Goal: Task Accomplishment & Management: Complete application form

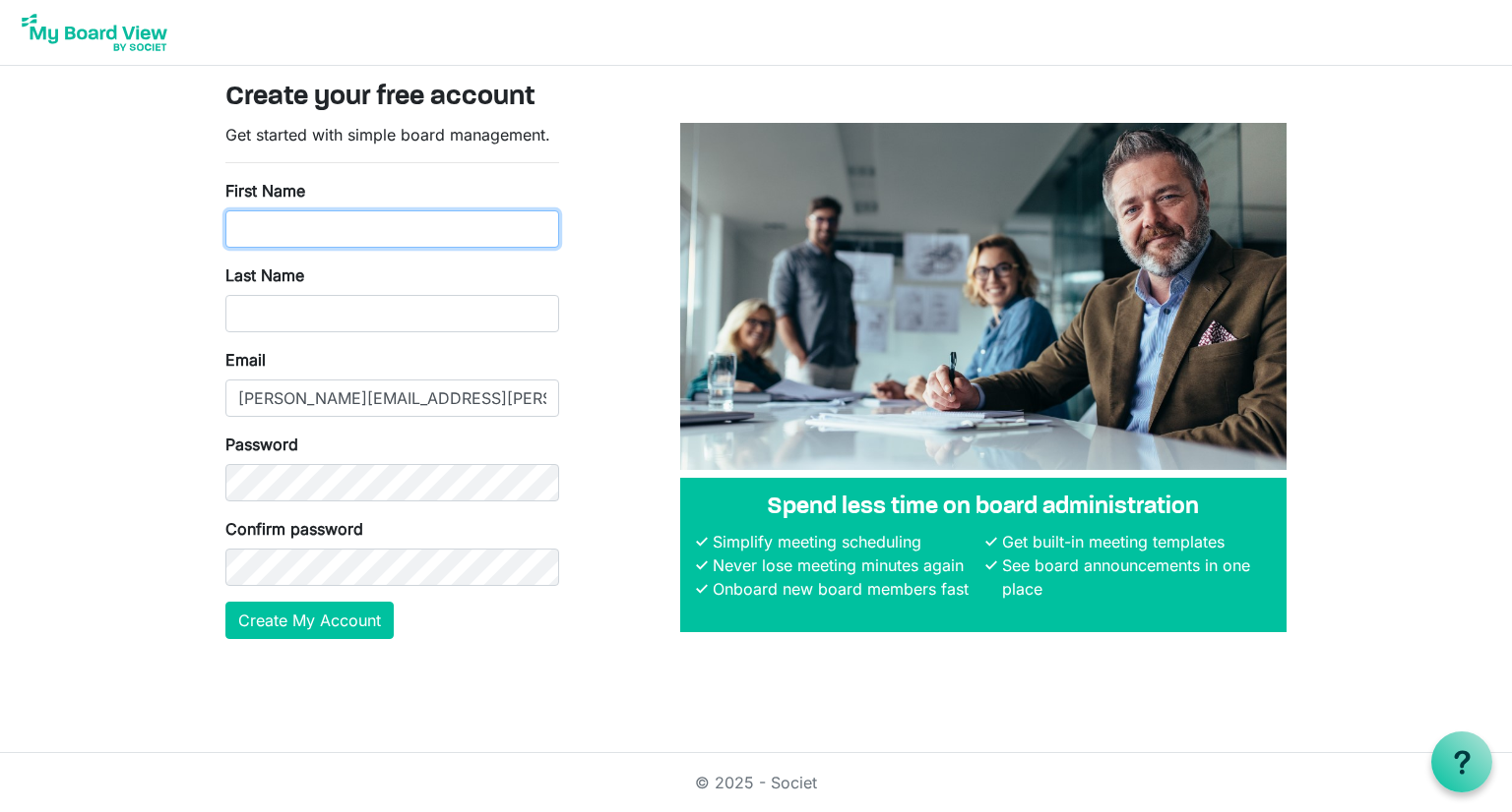
click at [445, 215] on input "First Name" at bounding box center [391, 230] width 334 height 38
type input "Andy"
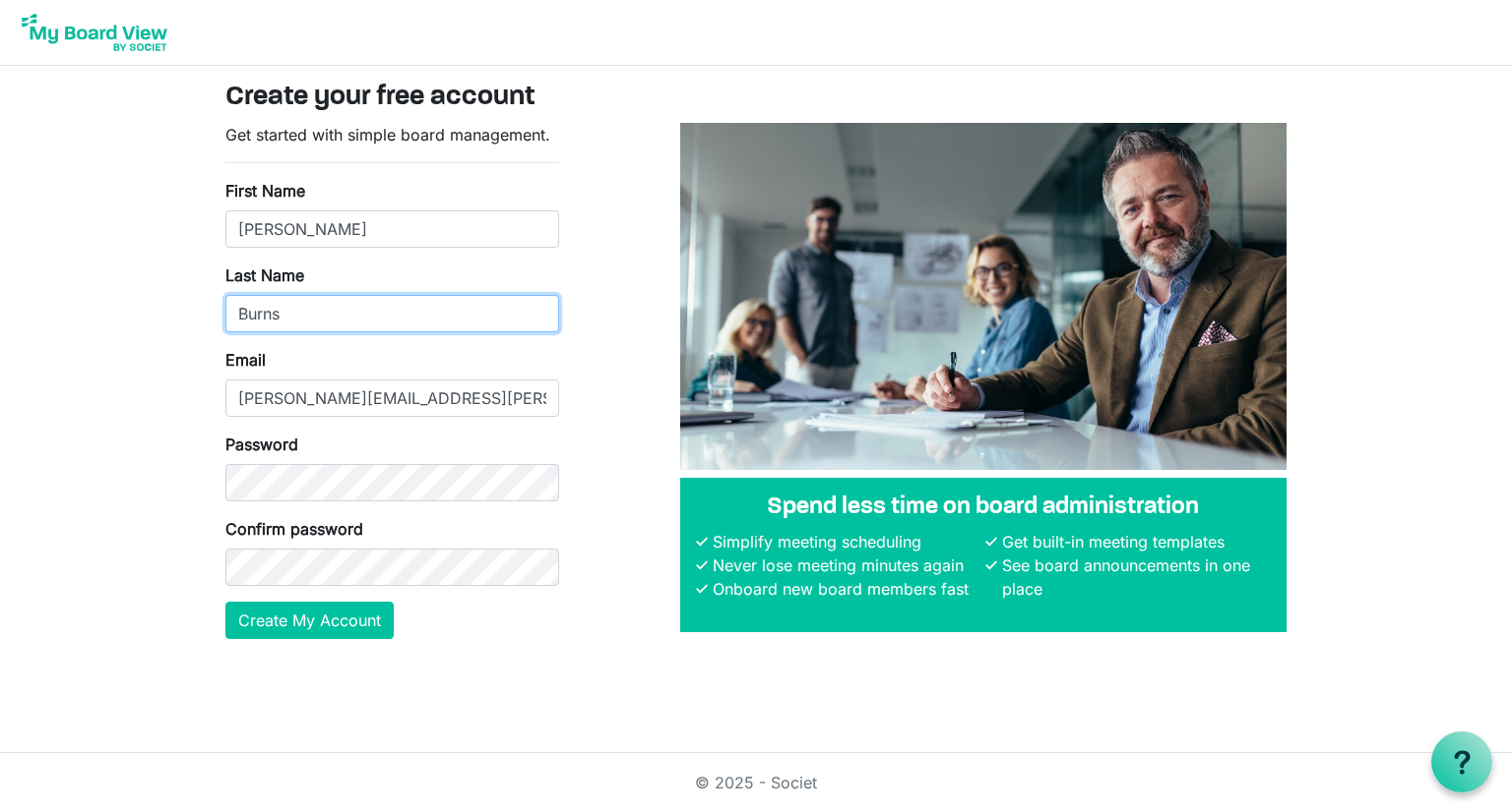
type input "Burns"
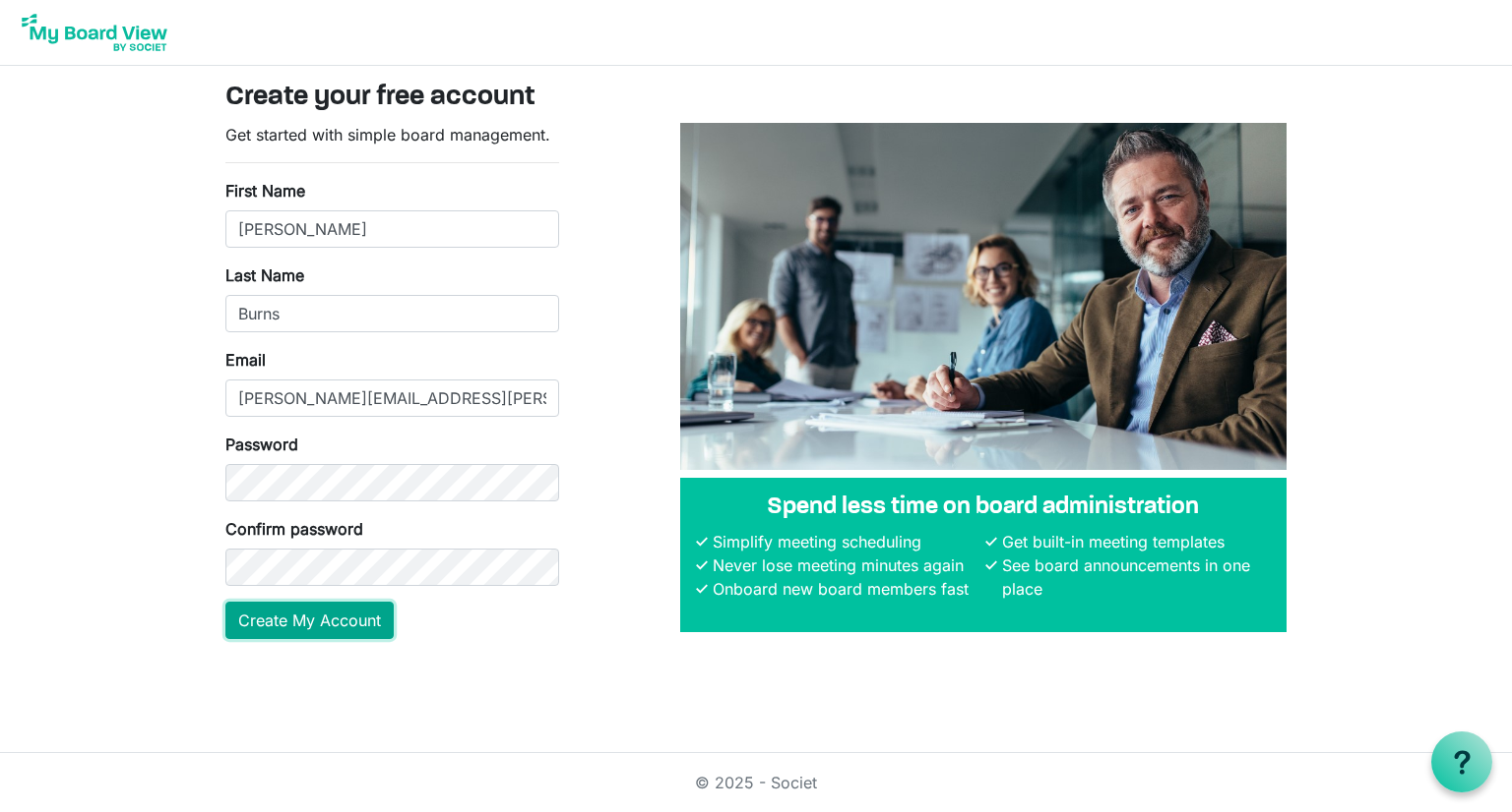
click at [328, 610] on button "Create My Account" at bounding box center [309, 621] width 168 height 38
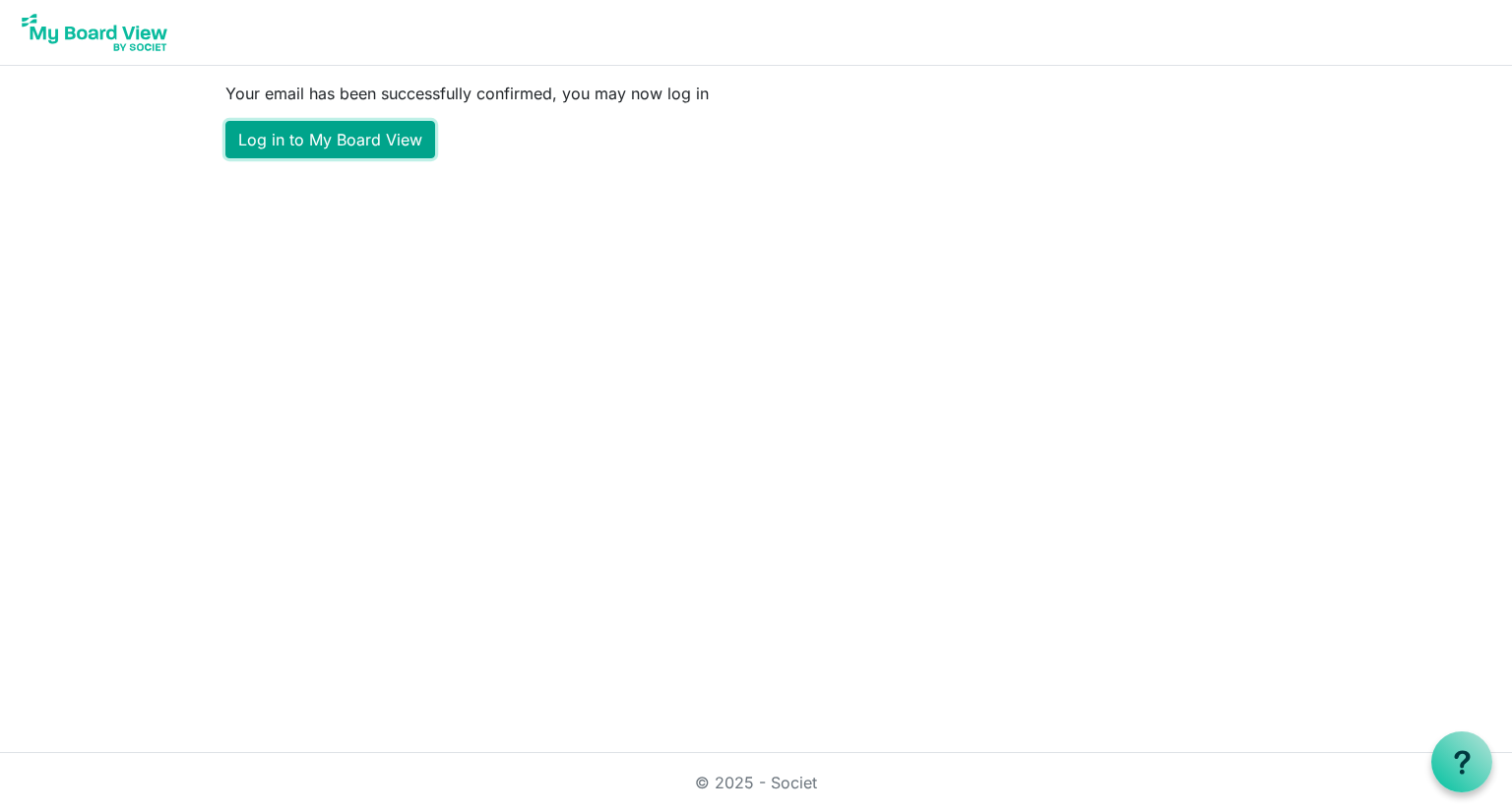
click at [368, 136] on link "Log in to My Board View" at bounding box center [330, 140] width 210 height 38
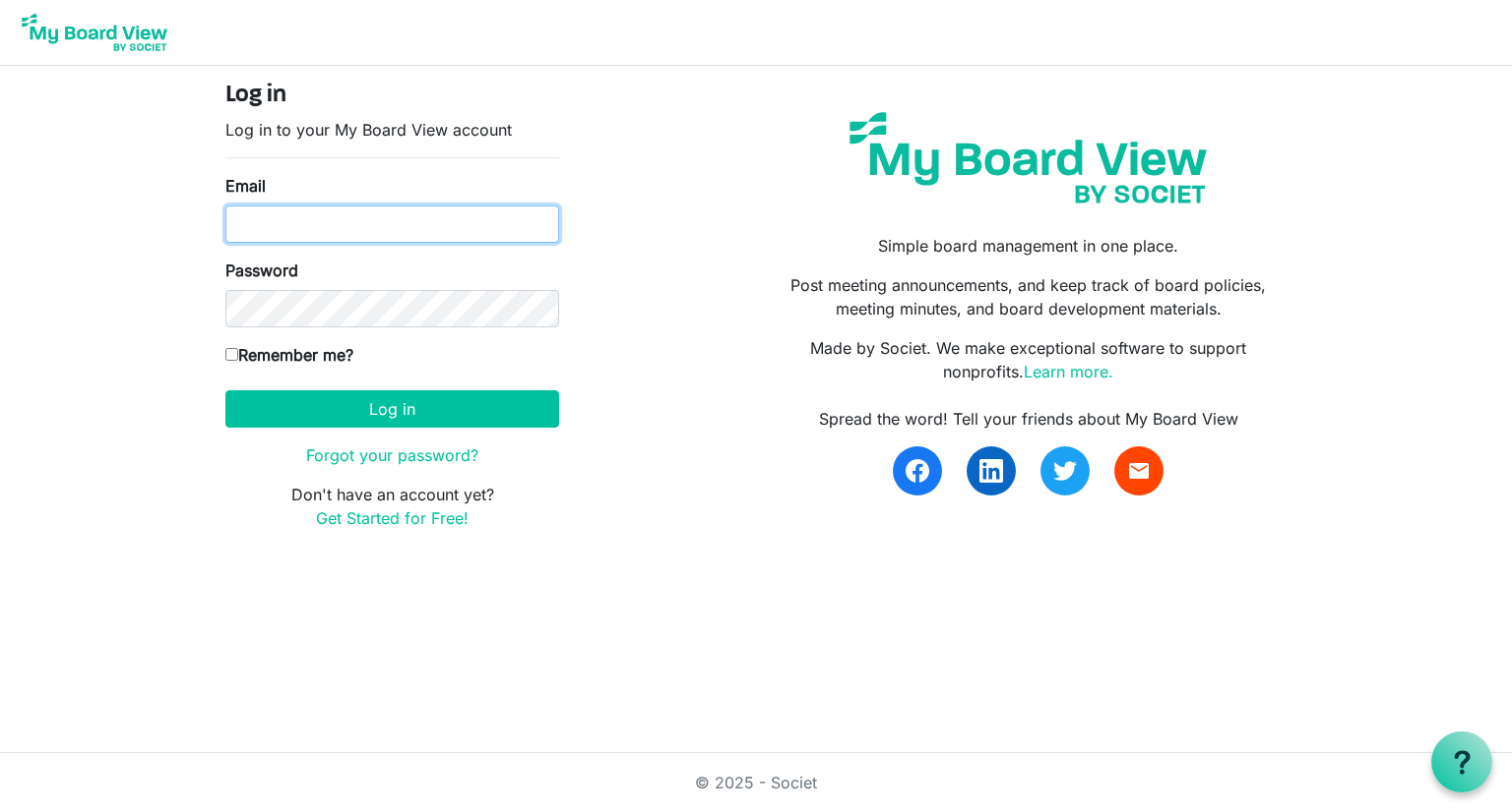
type input "andy.burns@raymondjames.com"
click at [242, 352] on label "Remember me?" at bounding box center [288, 355] width 128 height 24
click at [238, 352] on input "Remember me?" at bounding box center [231, 355] width 13 height 13
checkbox input "true"
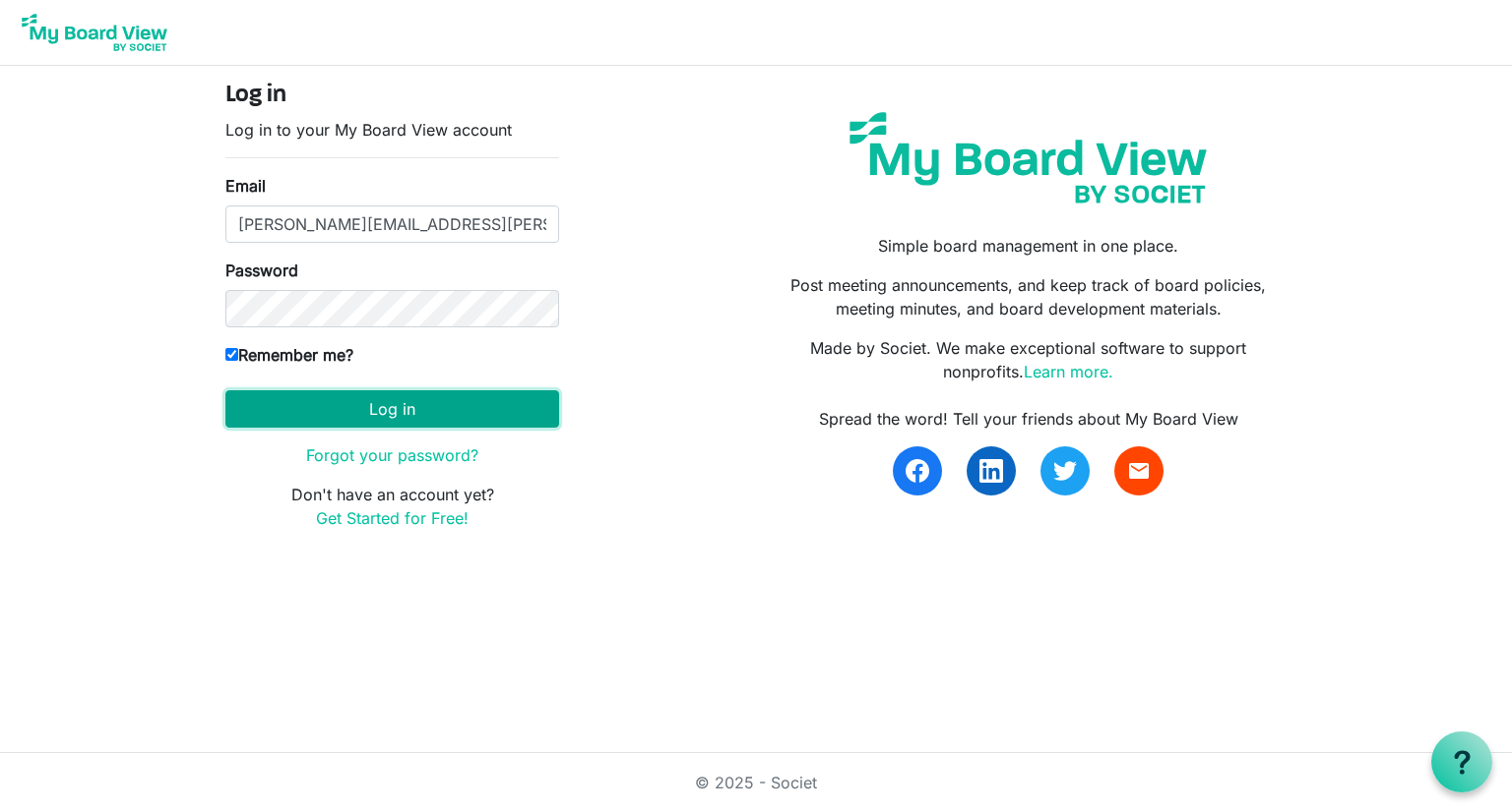
click at [313, 426] on button "Log in" at bounding box center [391, 409] width 334 height 38
